Goal: Information Seeking & Learning: Learn about a topic

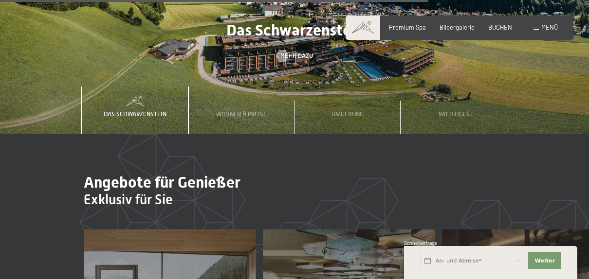
scroll to position [2676, 0]
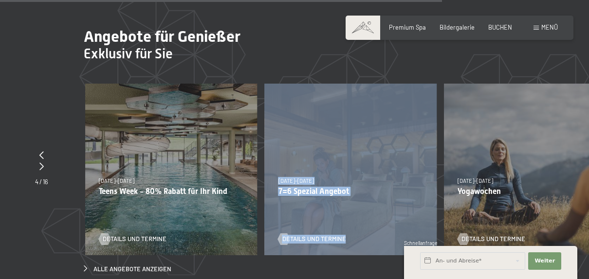
drag, startPoint x: 216, startPoint y: 183, endPoint x: 370, endPoint y: 201, distance: 155.3
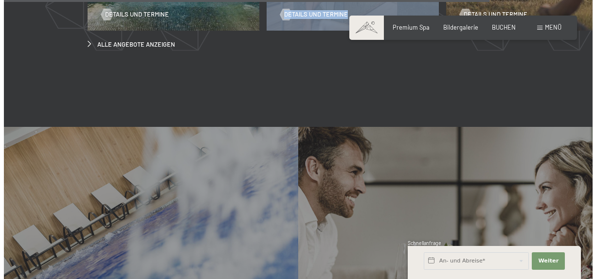
scroll to position [3016, 0]
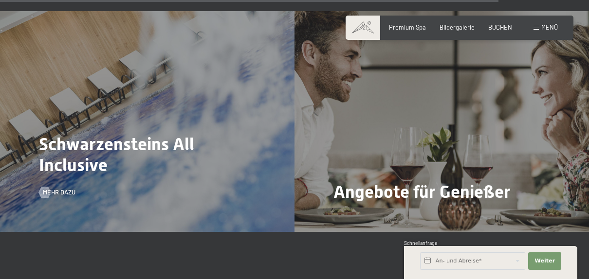
click at [171, 159] on div "Schwarzensteins All Inclusive Mehr dazu" at bounding box center [147, 121] width 294 height 221
click at [39, 134] on span "Schwarzensteins All Inclusive" at bounding box center [116, 154] width 155 height 41
click at [51, 188] on div "Mehr dazu" at bounding box center [57, 192] width 36 height 9
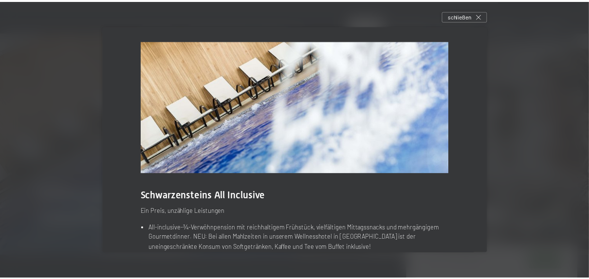
scroll to position [0, 0]
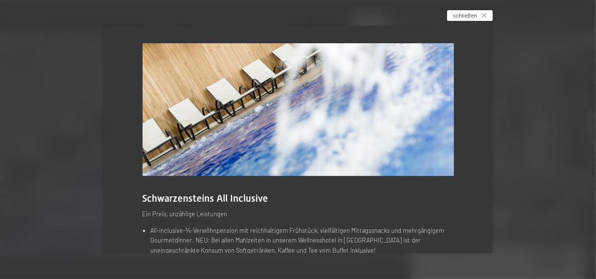
click at [485, 16] on icon at bounding box center [484, 15] width 5 height 5
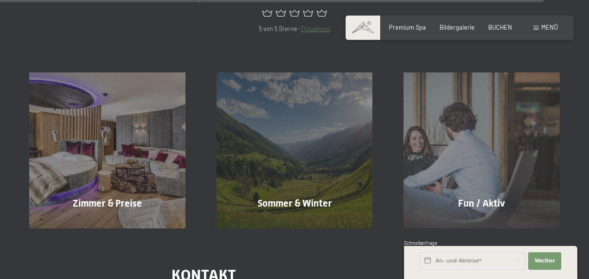
scroll to position [3316, 0]
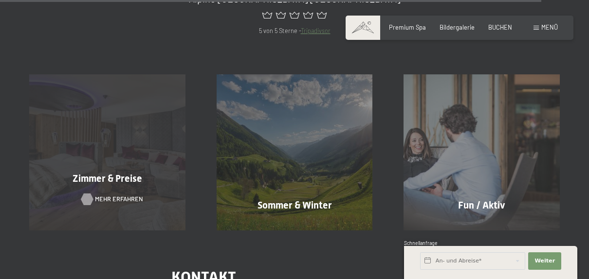
click at [112, 195] on span "Mehr erfahren" at bounding box center [119, 199] width 48 height 9
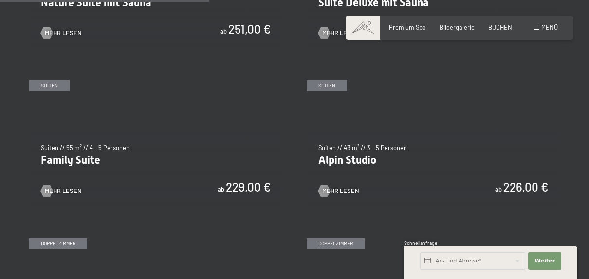
scroll to position [876, 0]
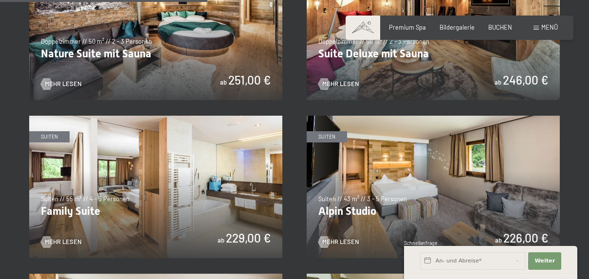
click at [400, 163] on img at bounding box center [432, 187] width 253 height 143
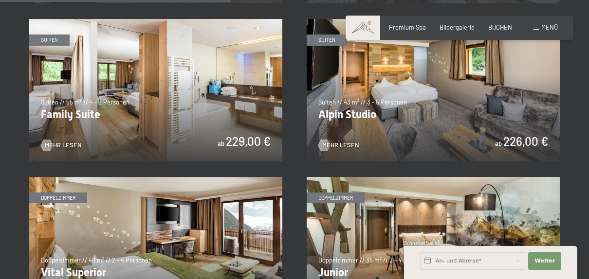
scroll to position [973, 0]
click at [333, 142] on span "Mehr Lesen" at bounding box center [350, 145] width 37 height 9
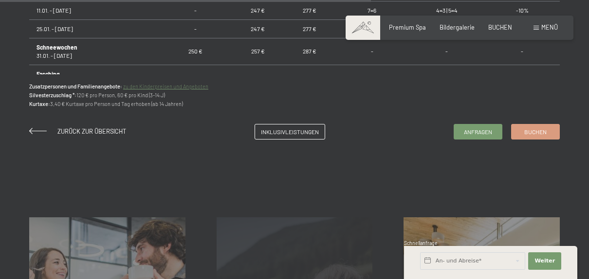
scroll to position [876, 0]
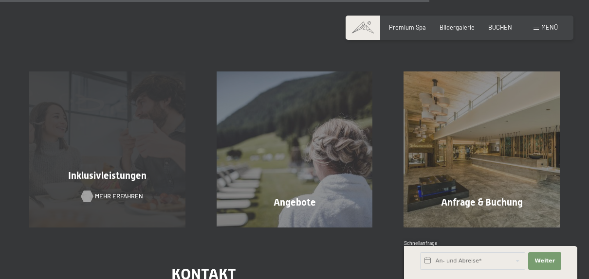
click at [108, 193] on span "Mehr erfahren" at bounding box center [119, 196] width 48 height 9
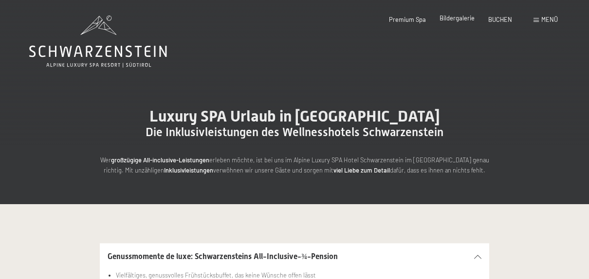
click at [451, 19] on span "Bildergalerie" at bounding box center [456, 18] width 35 height 8
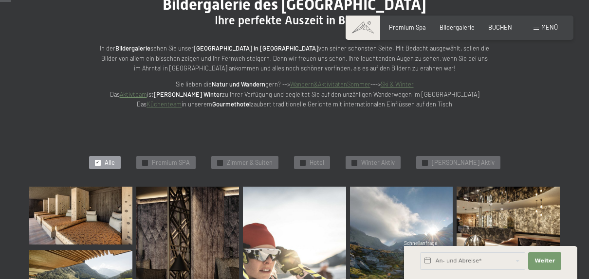
scroll to position [97, 0]
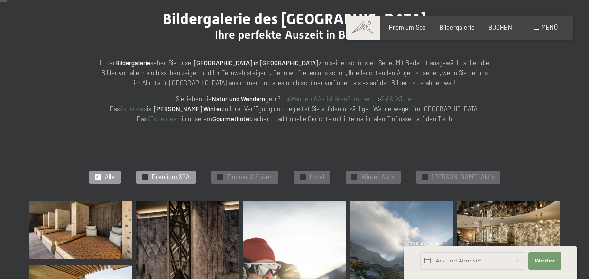
click at [181, 178] on span "Premium SPA" at bounding box center [171, 177] width 38 height 9
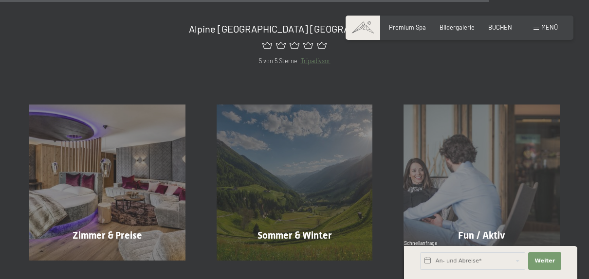
scroll to position [1155, 0]
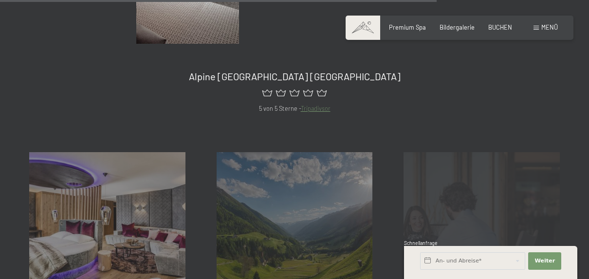
click at [463, 231] on div "Fun / Aktiv Mehr erfahren" at bounding box center [481, 230] width 187 height 156
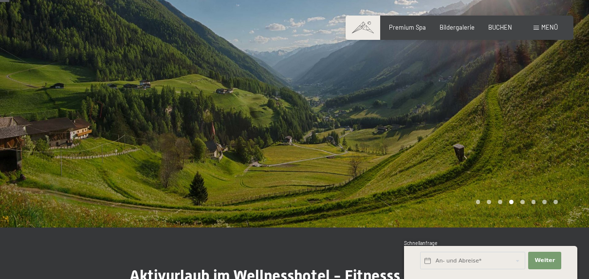
scroll to position [97, 0]
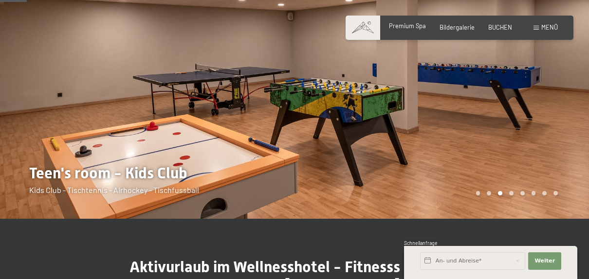
click at [409, 27] on span "Premium Spa" at bounding box center [407, 26] width 37 height 8
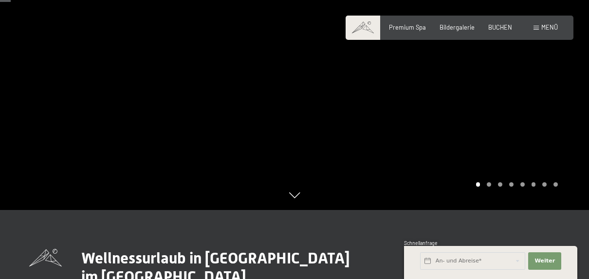
scroll to position [97, 0]
